Goal: Task Accomplishment & Management: Use online tool/utility

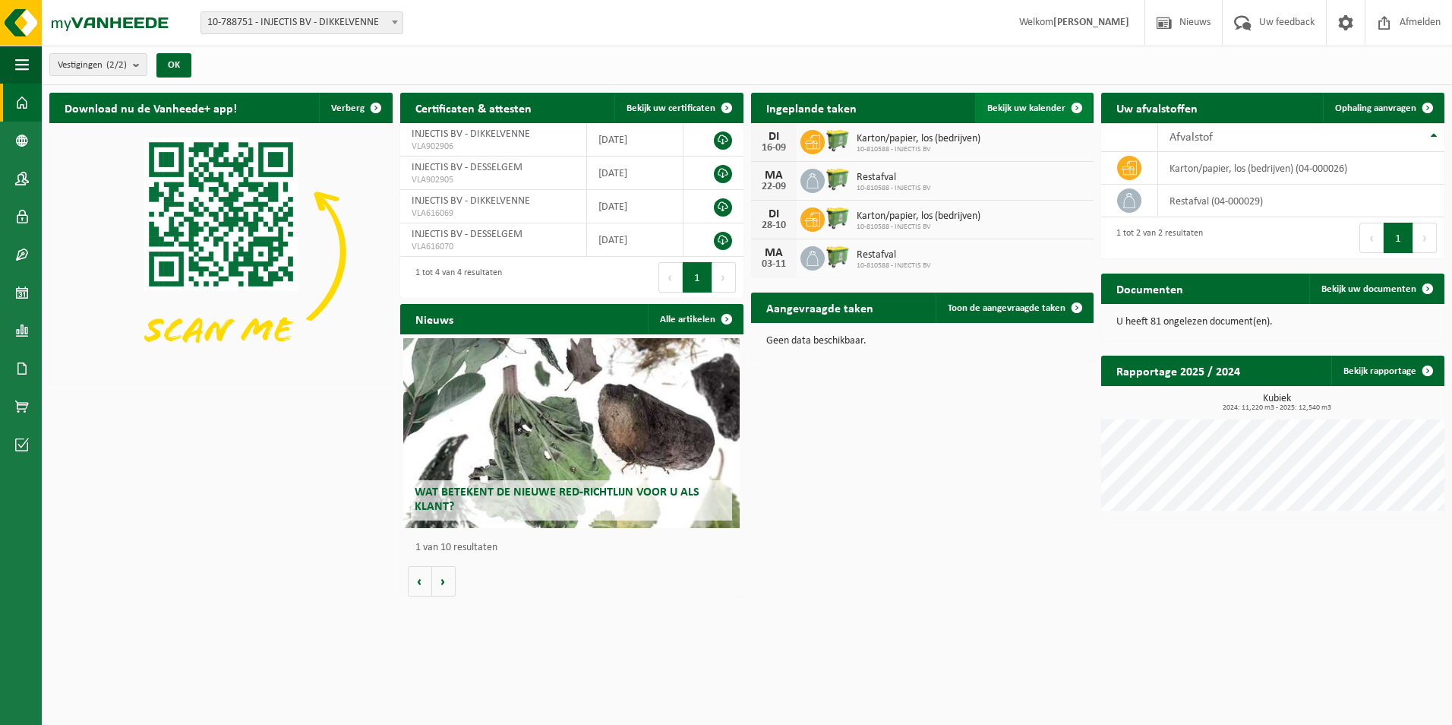
click at [998, 109] on span "Bekijk uw kalender" at bounding box center [1026, 108] width 78 height 10
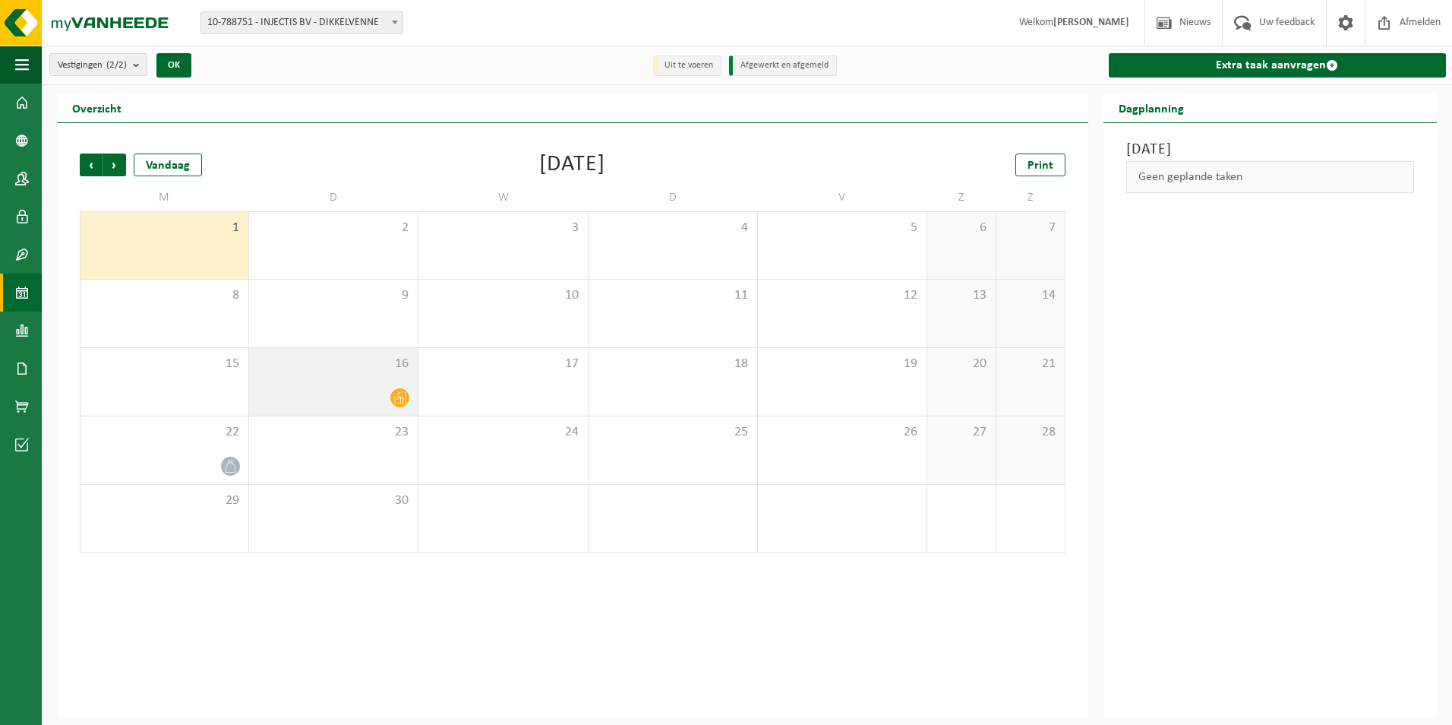
click at [404, 399] on icon at bounding box center [399, 397] width 13 height 13
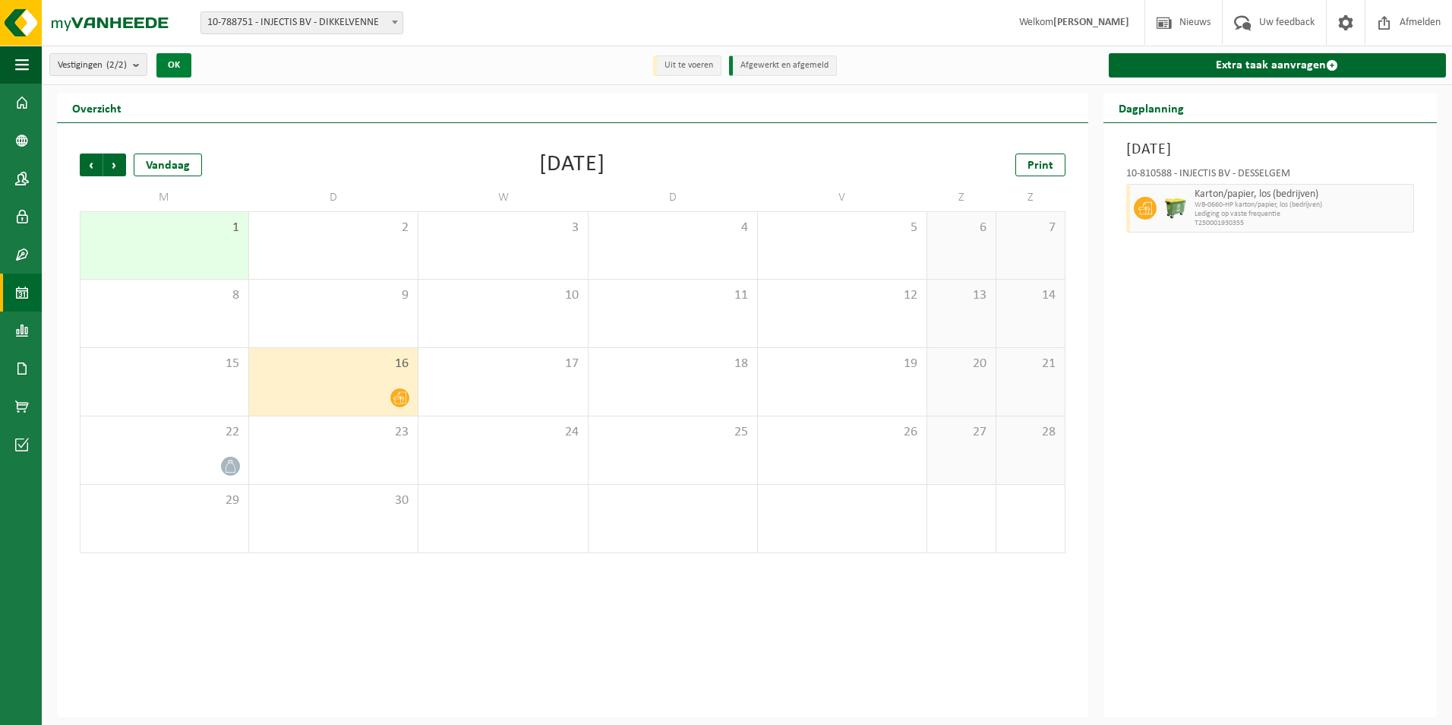
click at [171, 66] on button "OK" at bounding box center [173, 65] width 35 height 24
click at [1295, 55] on link "Extra taak aanvragen" at bounding box center [1277, 65] width 337 height 24
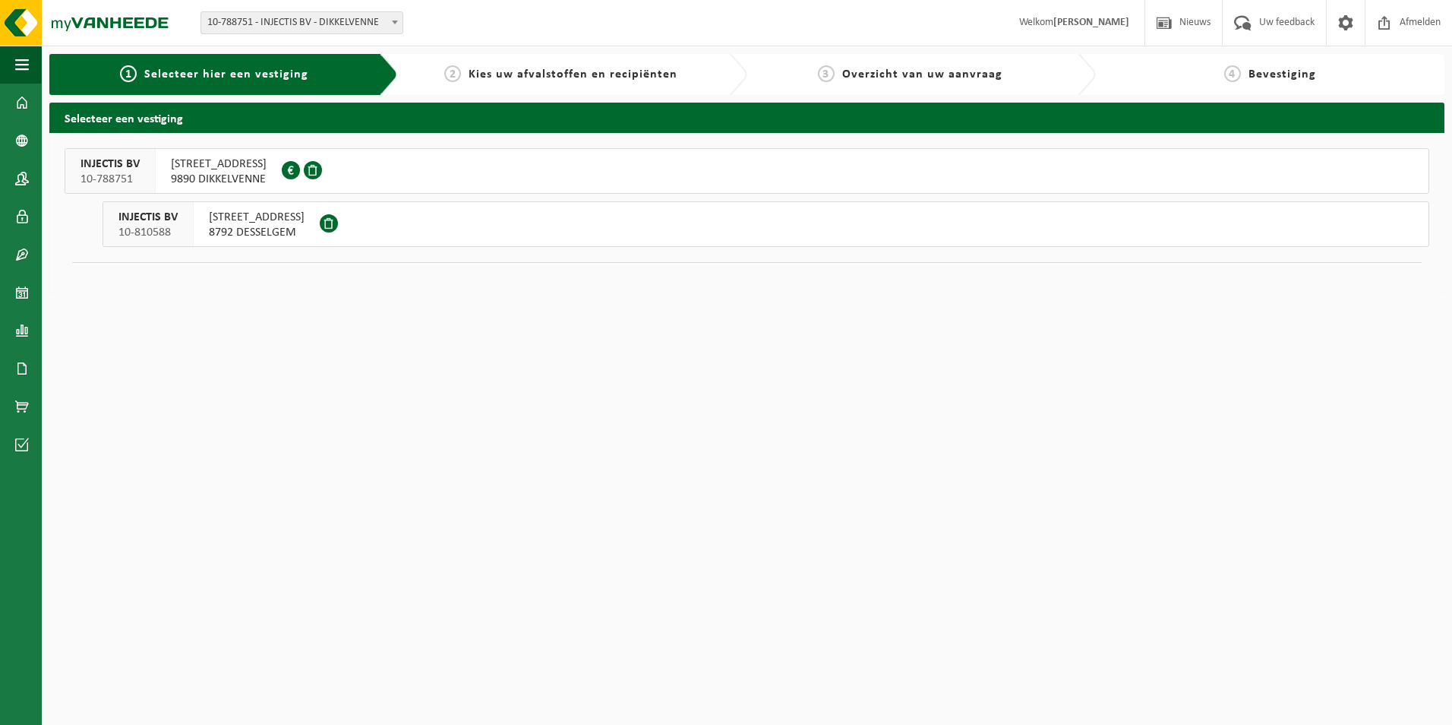
click at [245, 223] on span "SPILDOORNSTRAAT 32" at bounding box center [257, 217] width 96 height 15
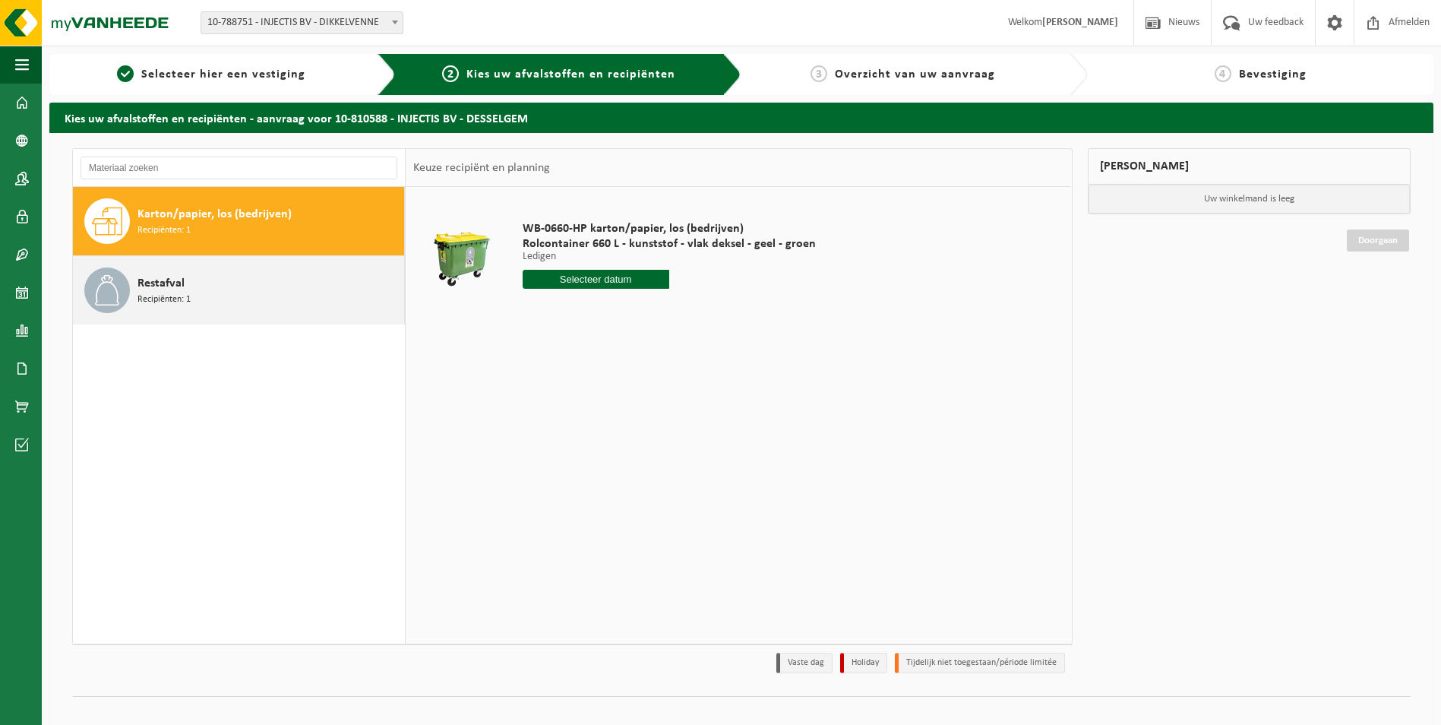
click at [160, 292] on span "Recipiënten: 1" at bounding box center [163, 299] width 53 height 14
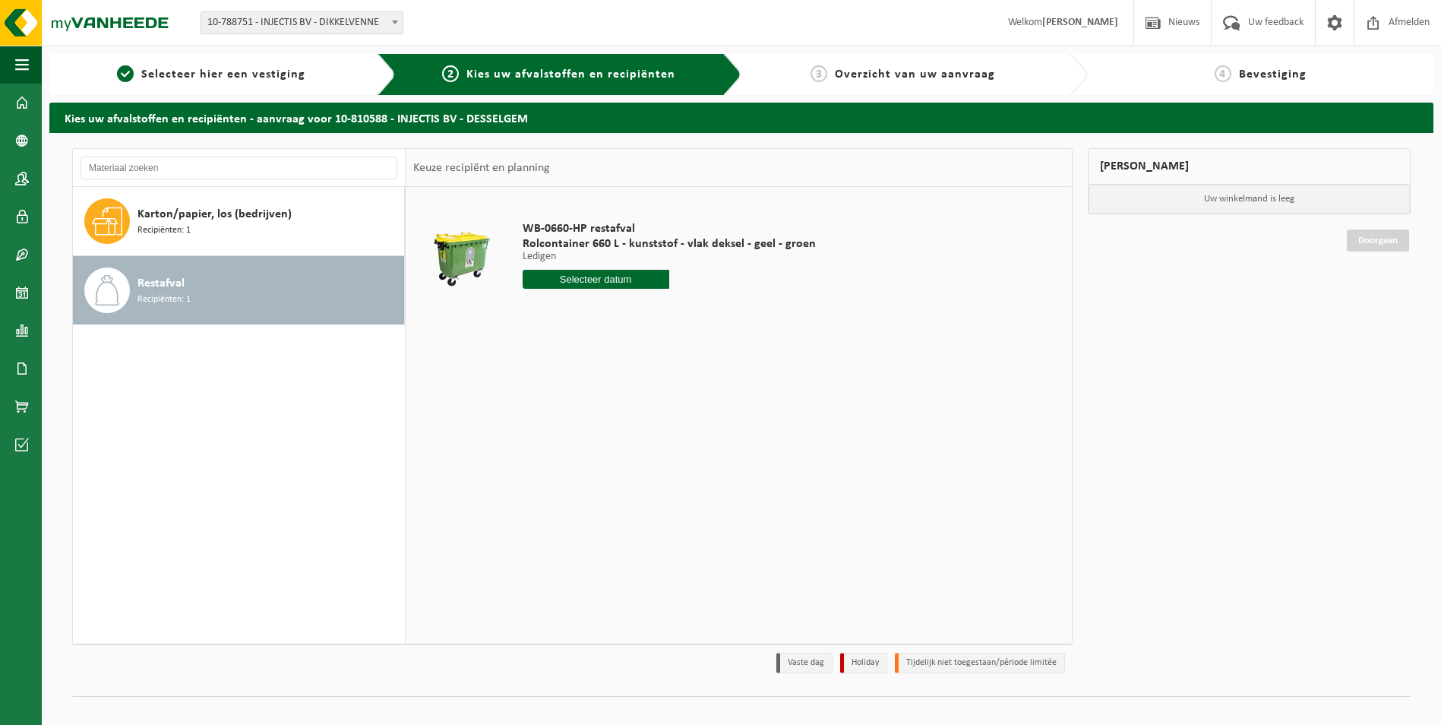
click at [610, 276] on input "text" at bounding box center [596, 279] width 147 height 19
click at [532, 387] on div "8" at bounding box center [536, 389] width 27 height 24
type input "Van 2025-09-08"
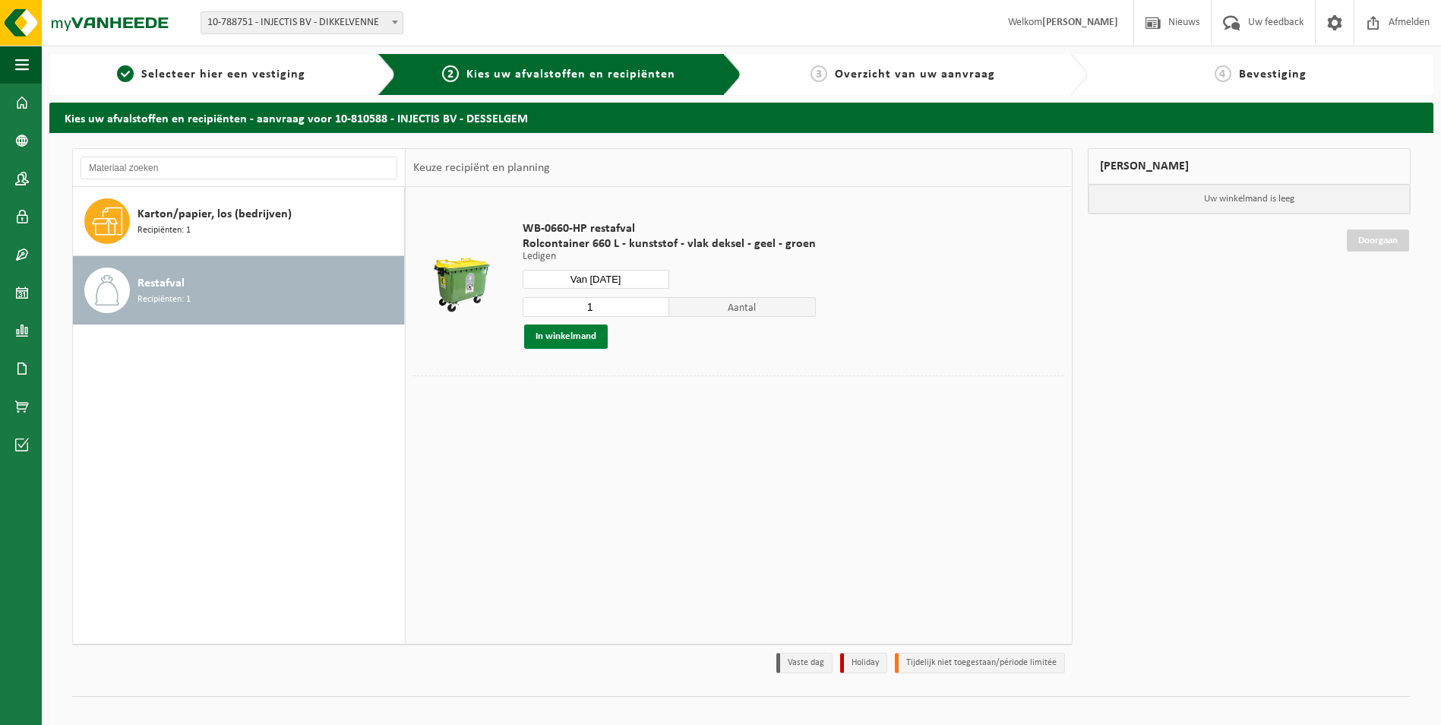
click at [580, 333] on button "In winkelmand" at bounding box center [566, 336] width 84 height 24
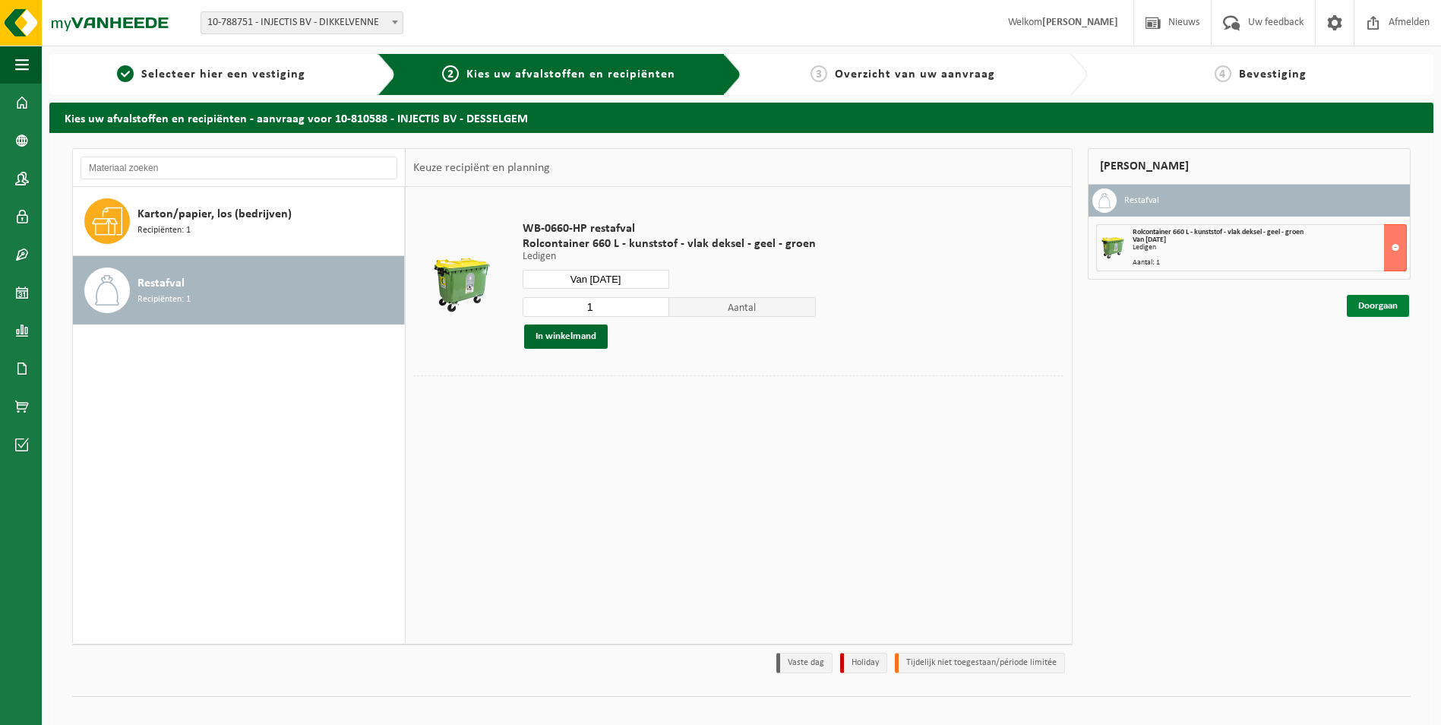
click at [1387, 305] on link "Doorgaan" at bounding box center [1378, 306] width 62 height 22
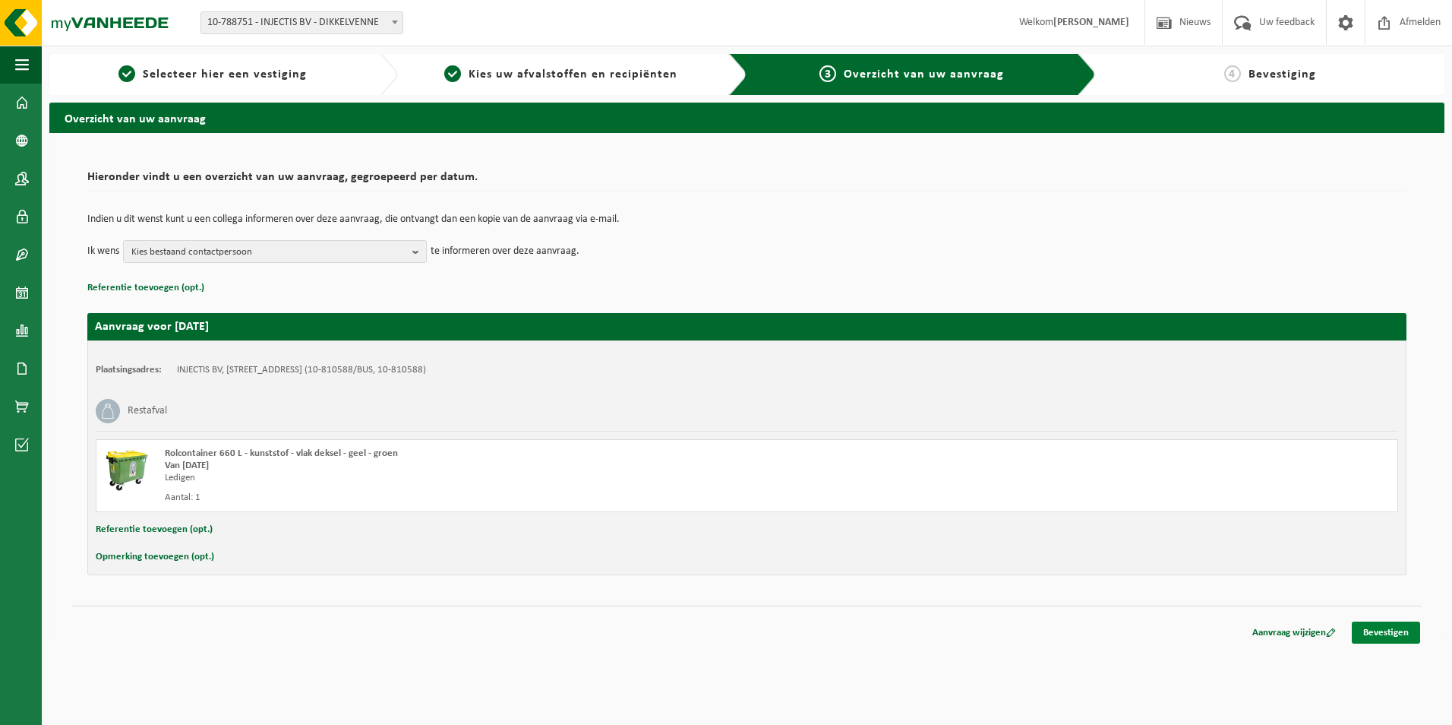
click at [1389, 630] on link "Bevestigen" at bounding box center [1386, 632] width 68 height 22
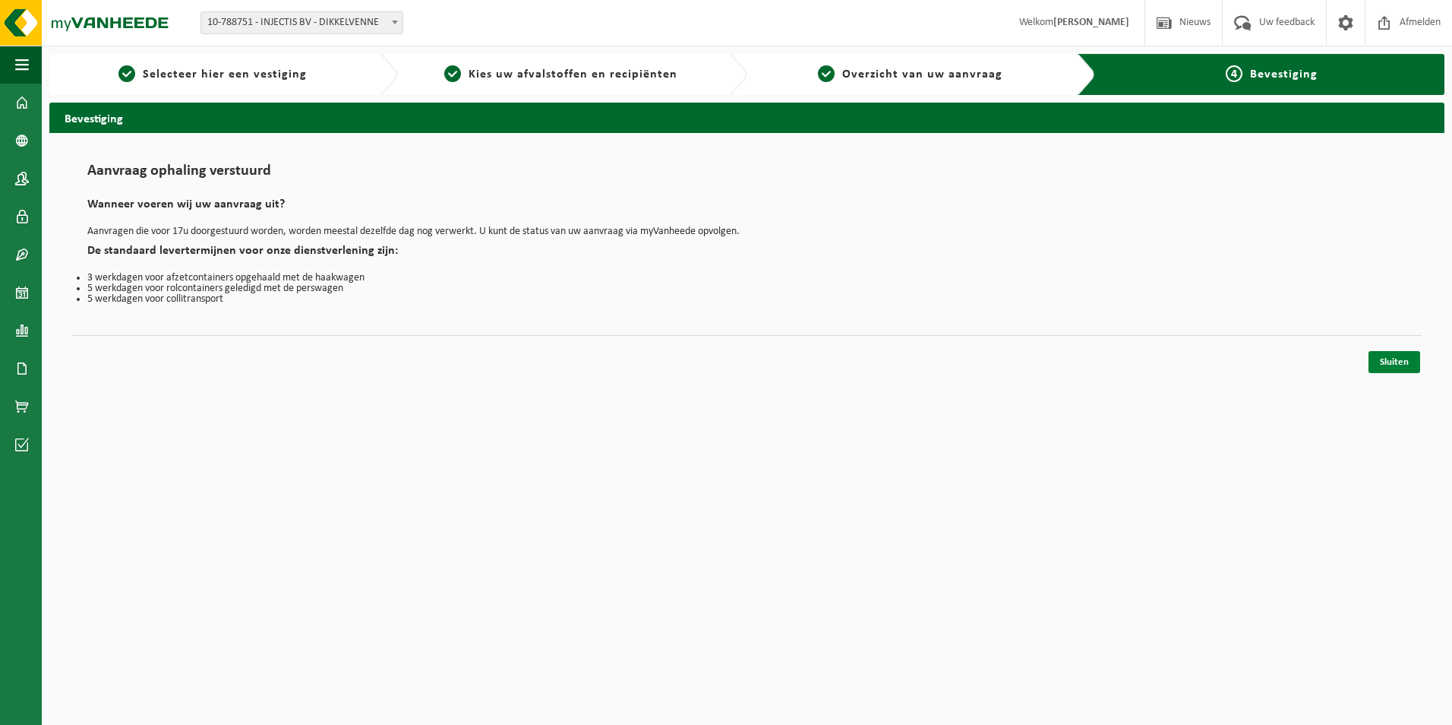
click at [1402, 365] on link "Sluiten" at bounding box center [1395, 362] width 52 height 22
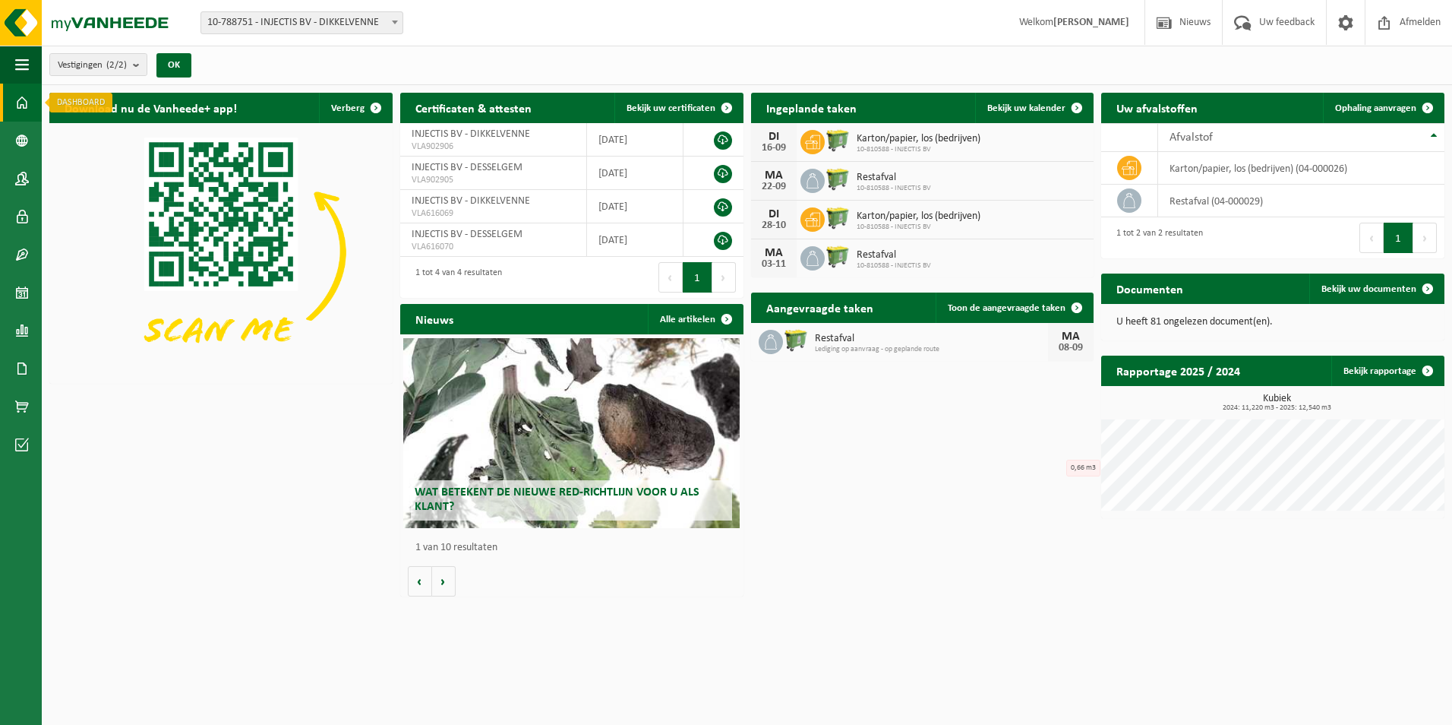
click at [27, 103] on span at bounding box center [22, 103] width 14 height 38
click at [1050, 108] on span "Bekijk uw kalender" at bounding box center [1026, 108] width 78 height 10
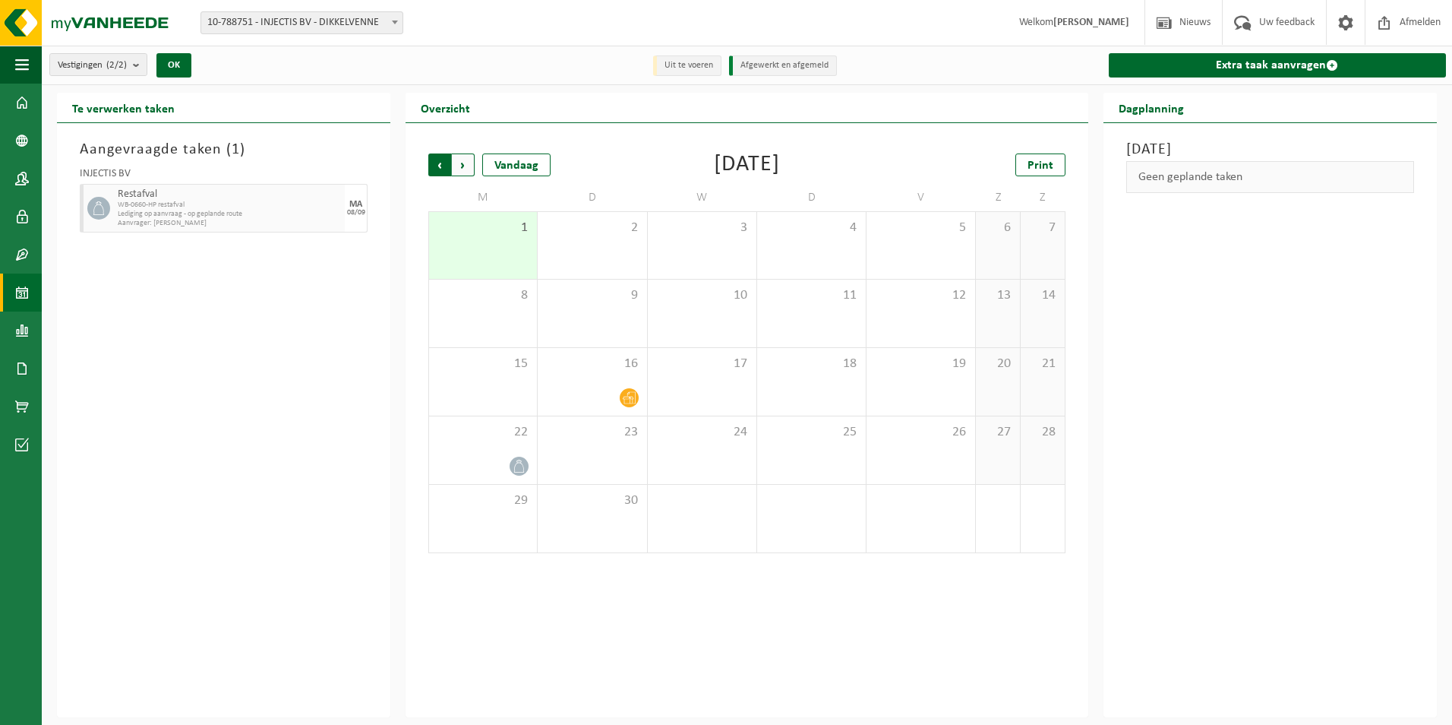
click at [466, 159] on span "Volgende" at bounding box center [463, 164] width 23 height 23
